Goal: Task Accomplishment & Management: Manage account settings

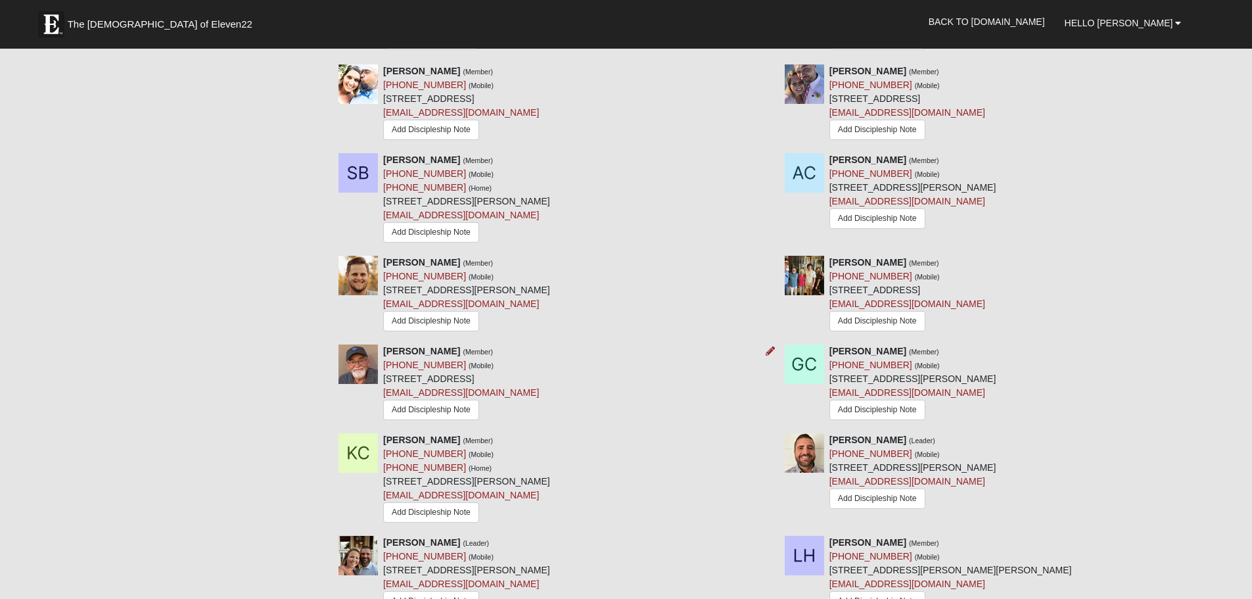
scroll to position [723, 0]
click at [1213, 265] on icon at bounding box center [1215, 261] width 9 height 9
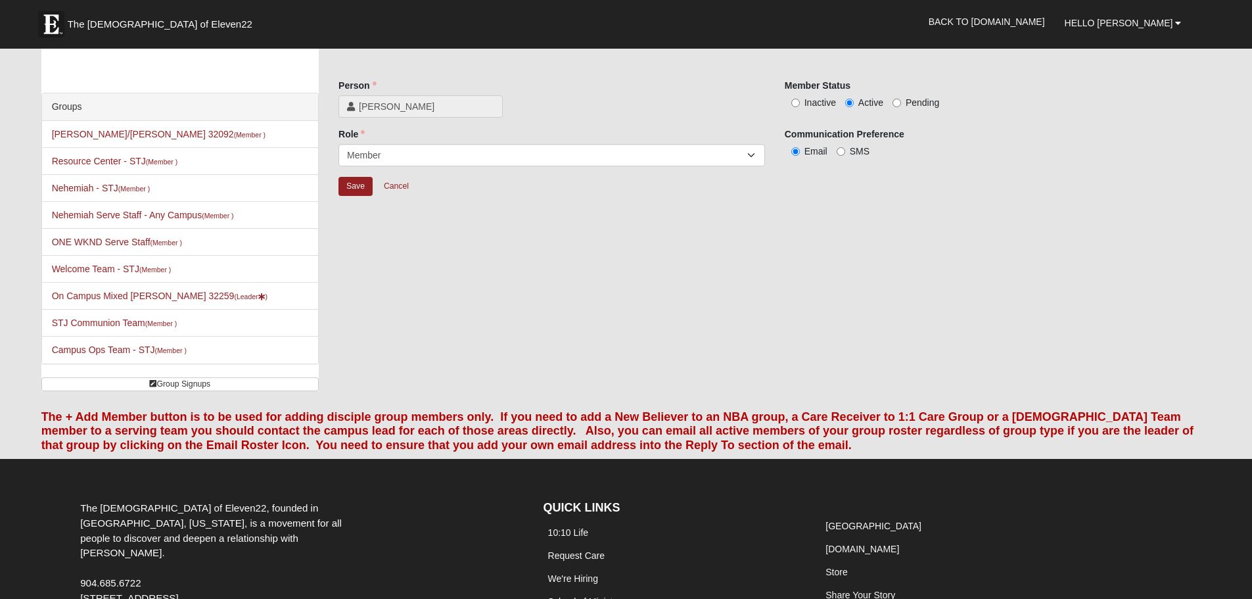
scroll to position [25, 0]
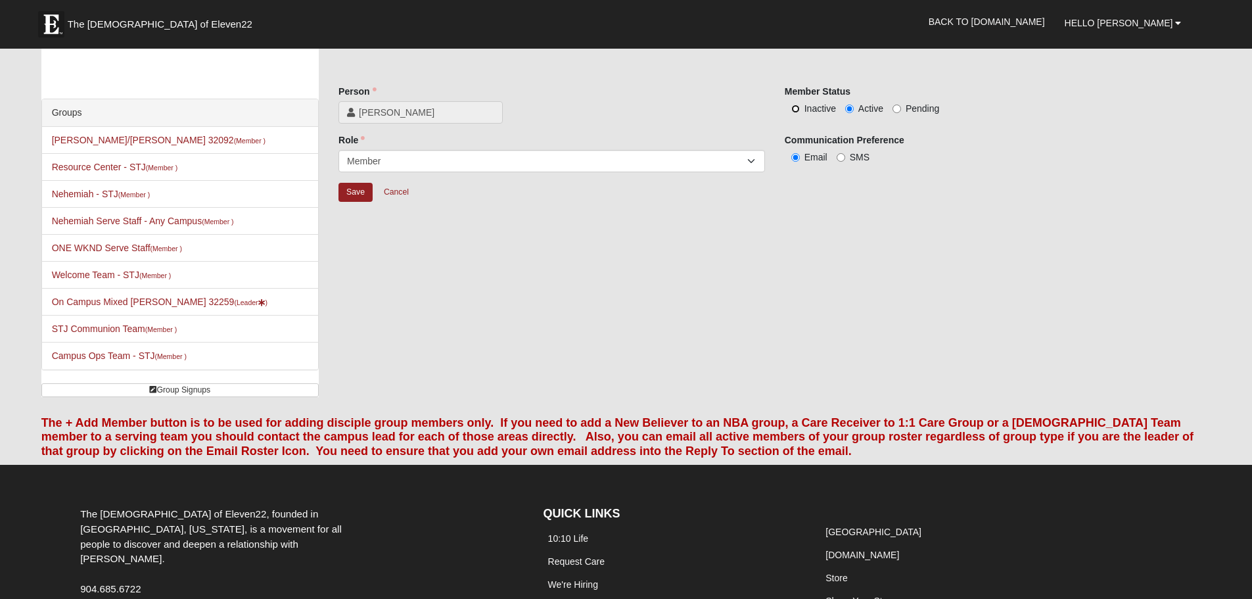
click at [793, 108] on input "Inactive" at bounding box center [795, 108] width 9 height 9
radio input "true"
click at [357, 191] on input "Save" at bounding box center [355, 192] width 34 height 19
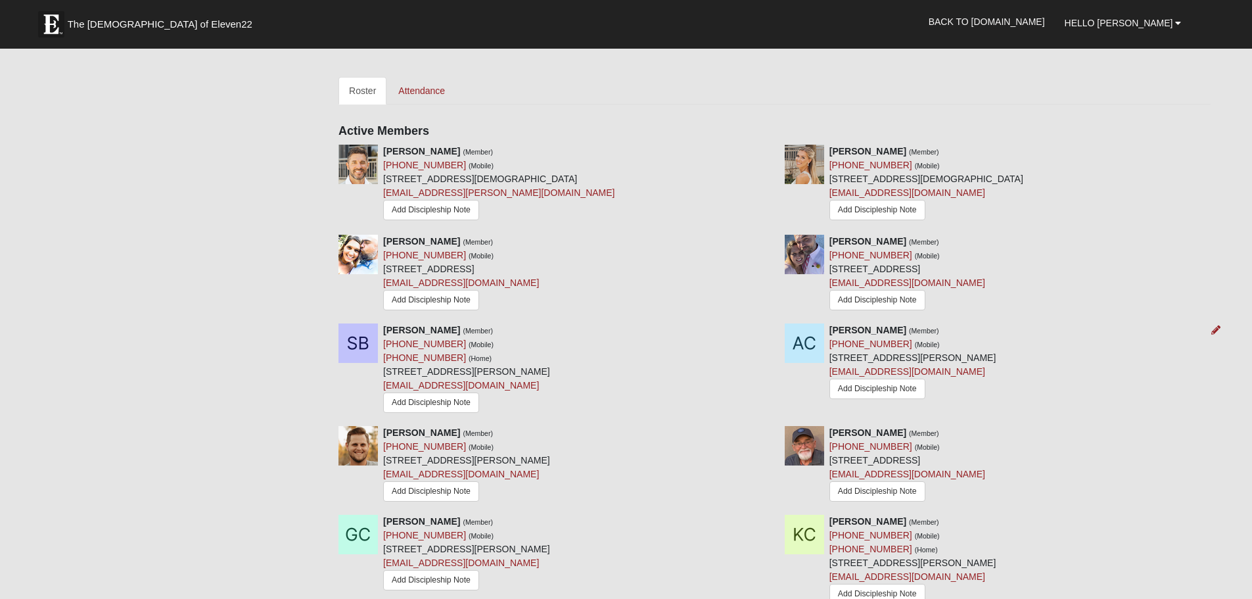
scroll to position [616, 0]
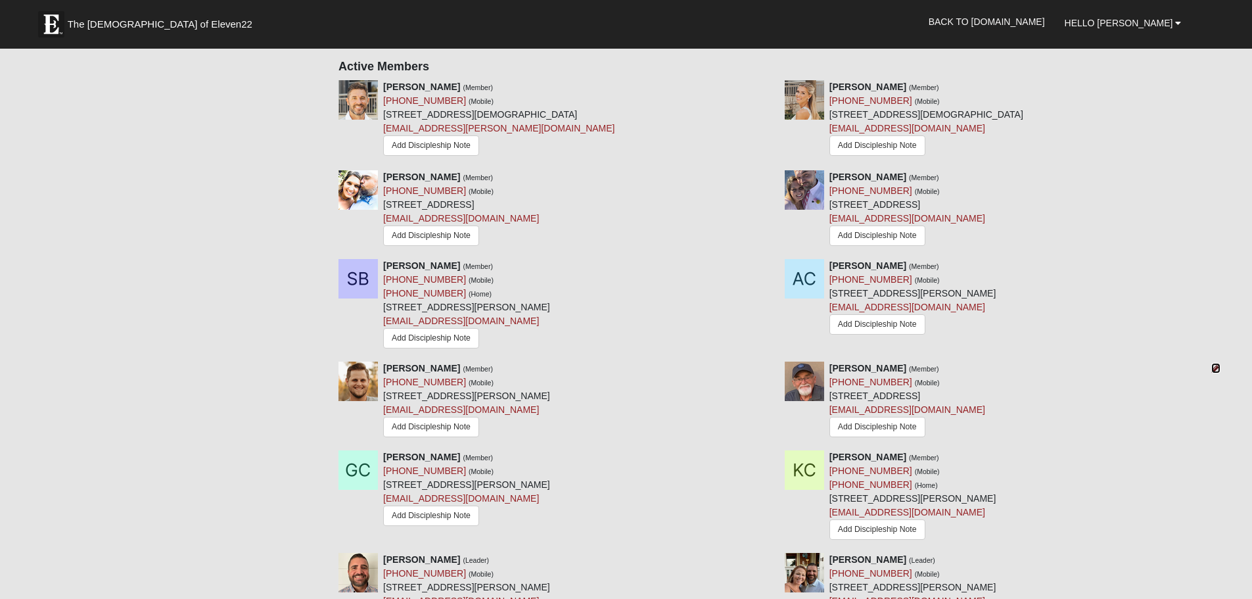
click at [1218, 368] on icon at bounding box center [1215, 367] width 9 height 9
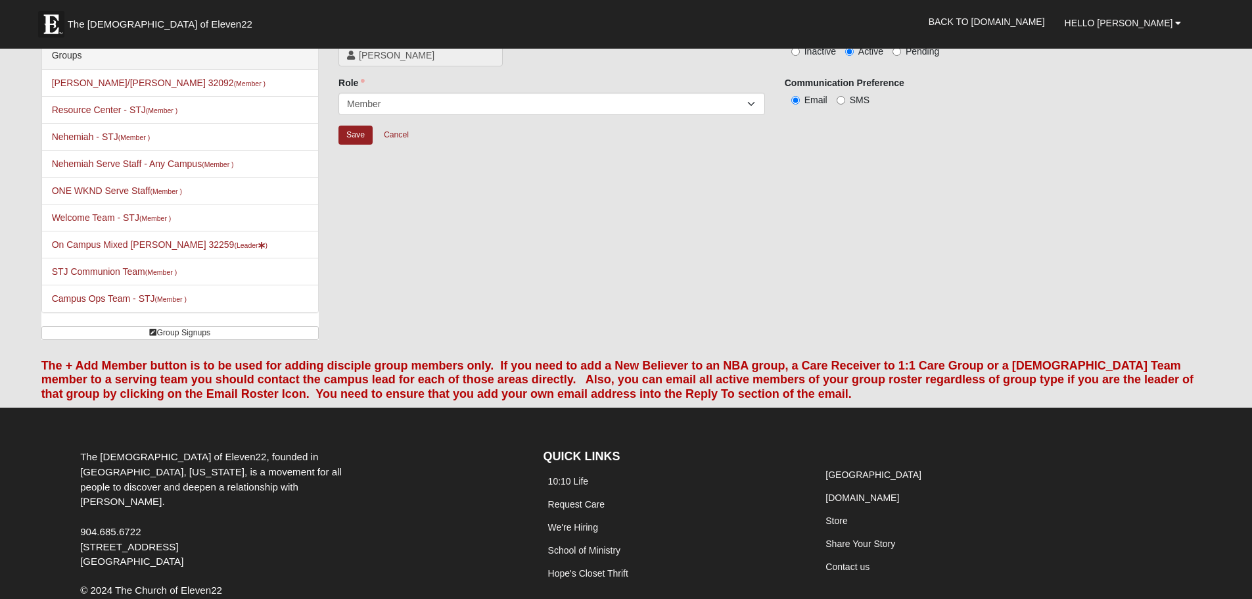
scroll to position [25, 0]
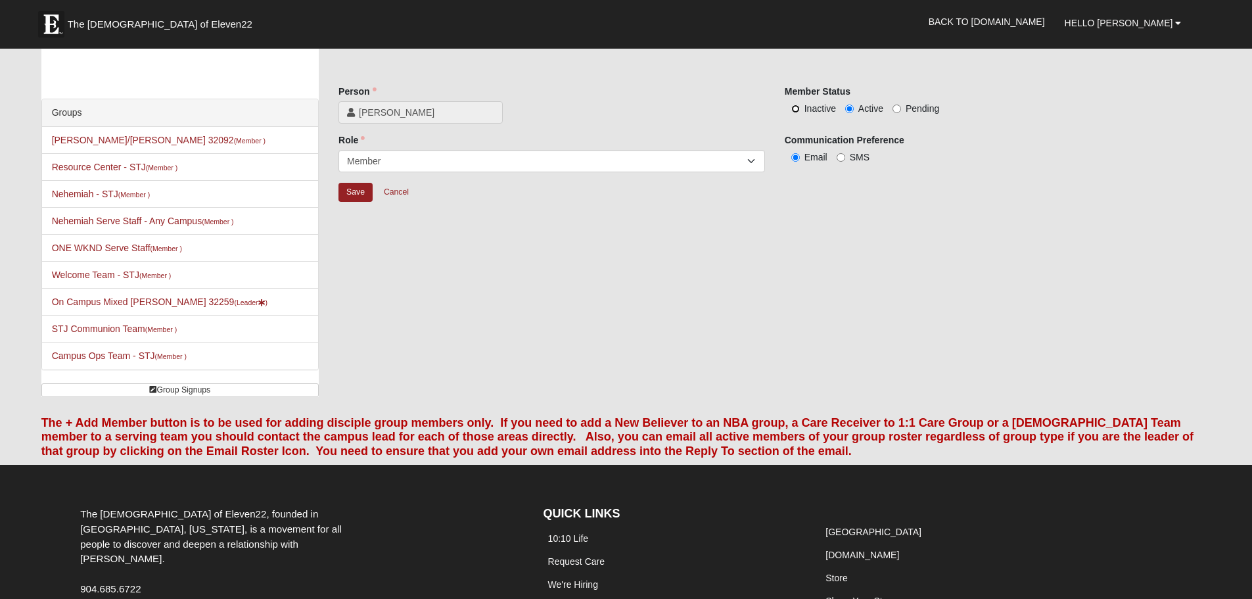
click at [796, 109] on input "Inactive" at bounding box center [795, 108] width 9 height 9
radio input "true"
click at [367, 196] on input "Save" at bounding box center [355, 192] width 34 height 19
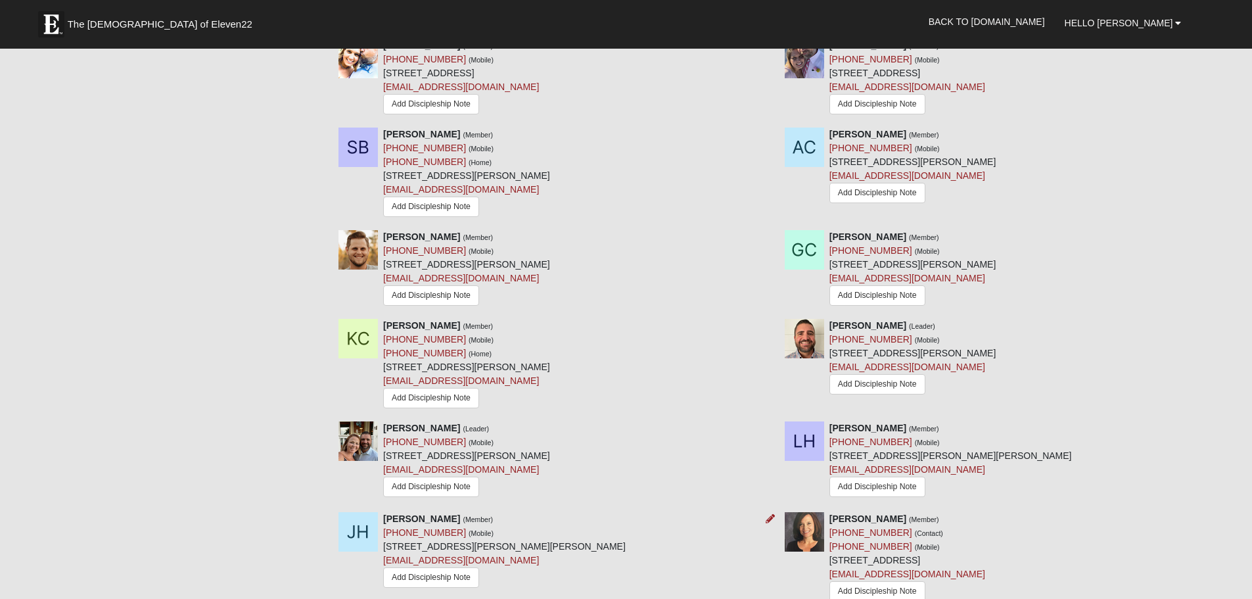
scroll to position [814, 0]
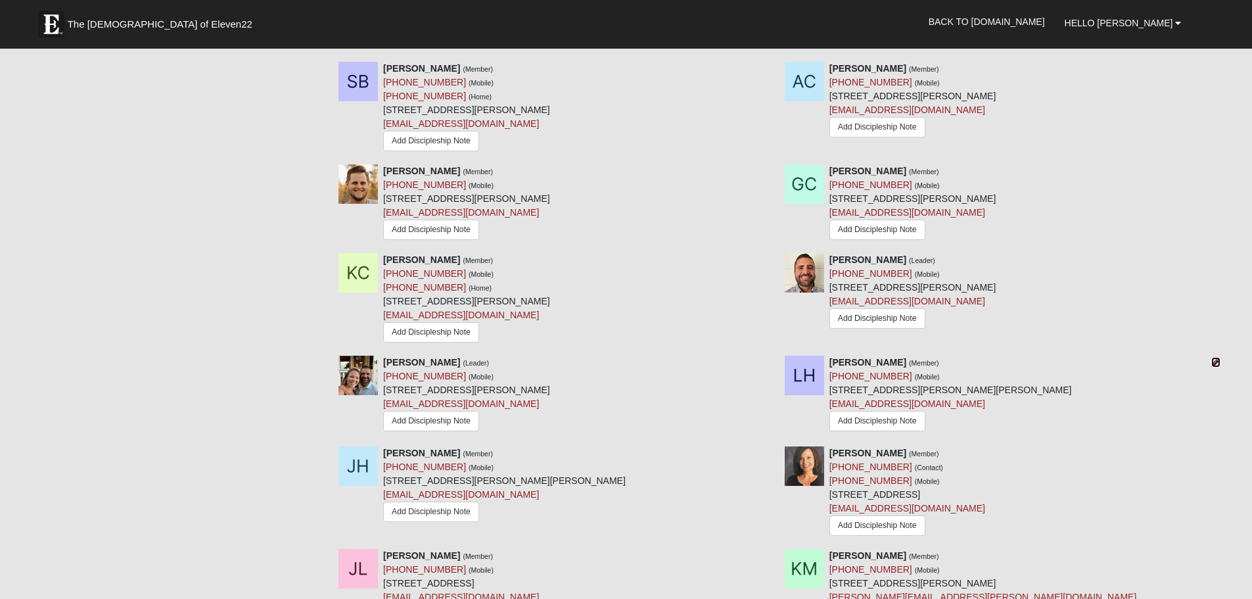
click at [1214, 363] on icon at bounding box center [1215, 361] width 9 height 9
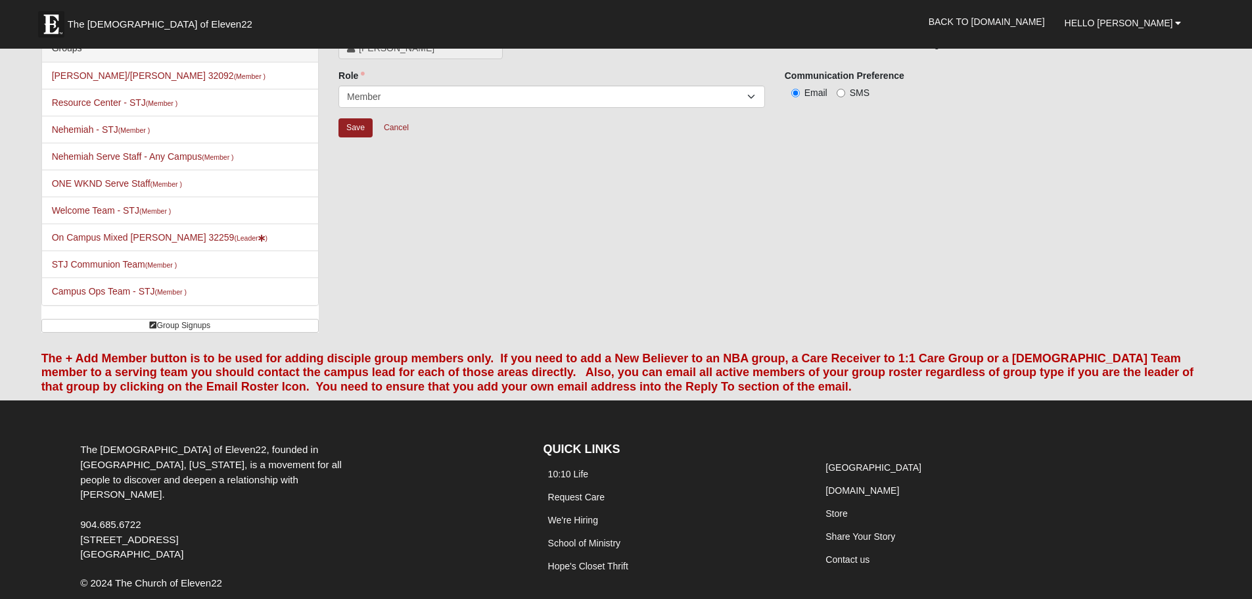
scroll to position [25, 0]
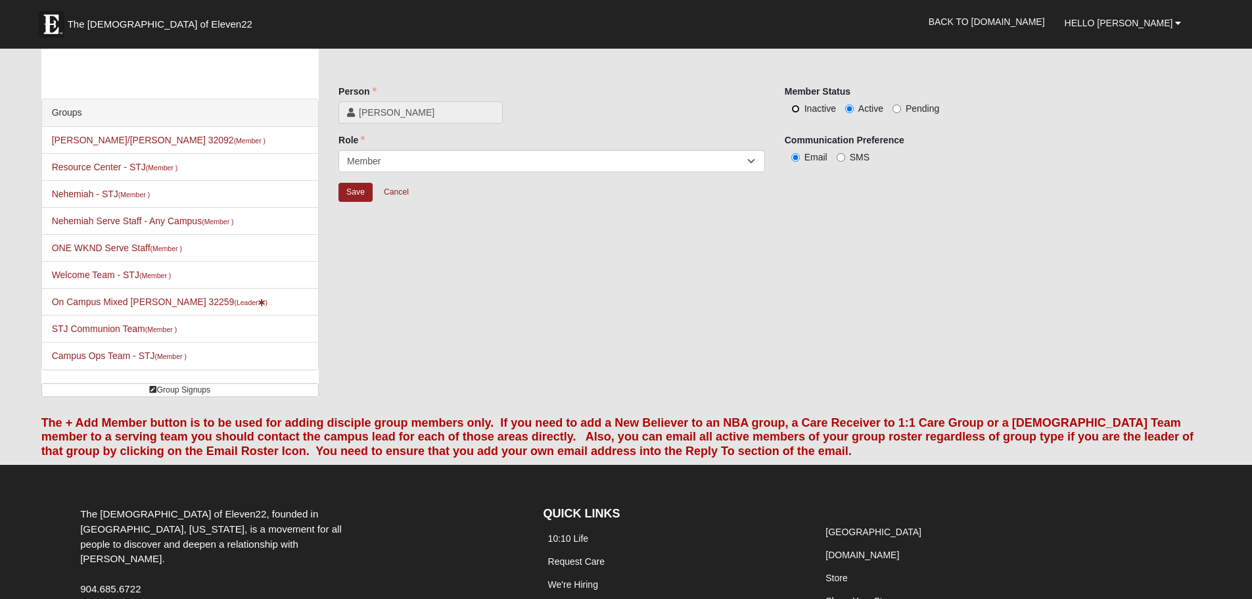
click at [794, 107] on input "Inactive" at bounding box center [795, 108] width 9 height 9
radio input "true"
click at [355, 194] on input "Save" at bounding box center [355, 192] width 34 height 19
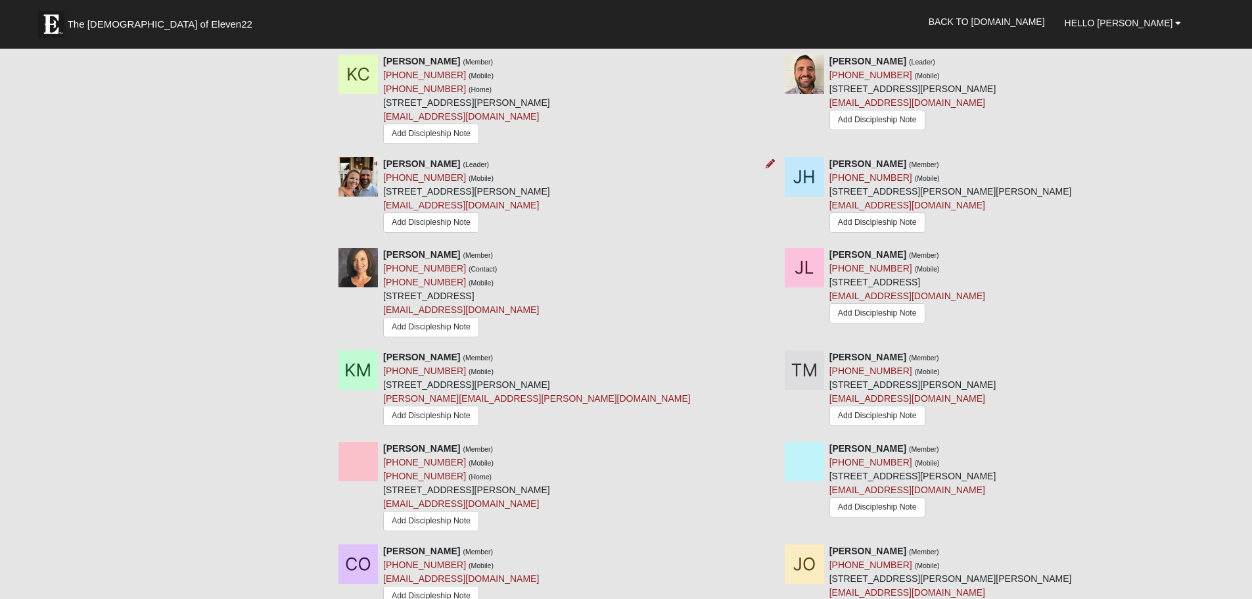
scroll to position [1076, 0]
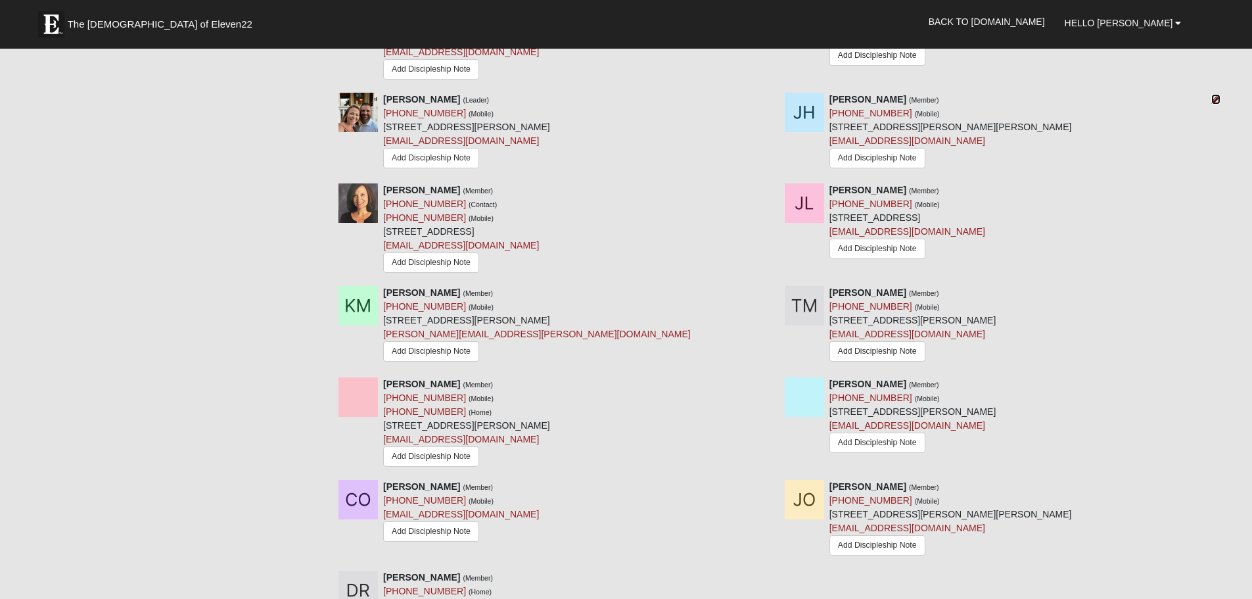
click at [1220, 101] on icon at bounding box center [1215, 99] width 9 height 9
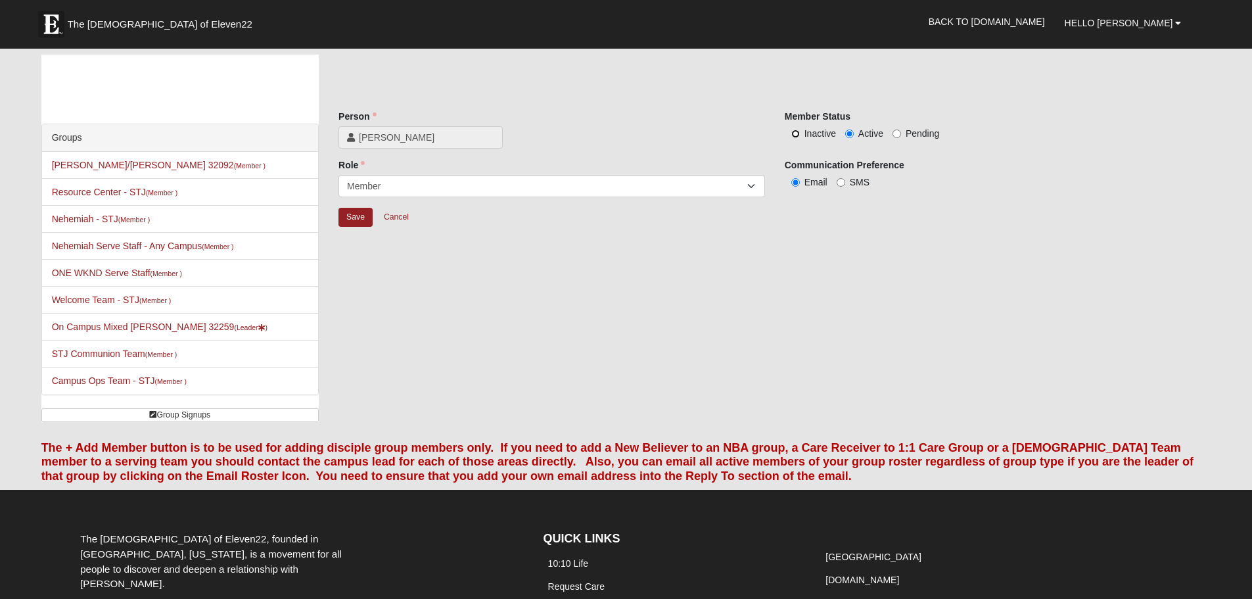
click at [797, 131] on input "Inactive" at bounding box center [795, 133] width 9 height 9
radio input "true"
click at [349, 213] on input "Save" at bounding box center [355, 217] width 34 height 19
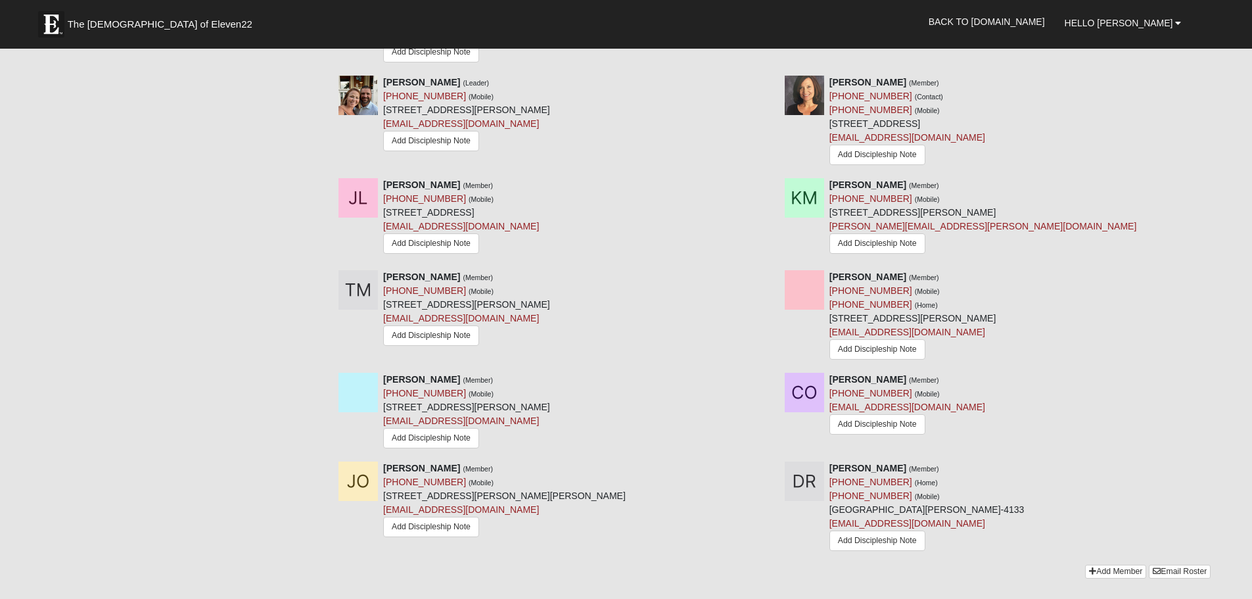
scroll to position [1213, 0]
